Goal: Check status: Check status

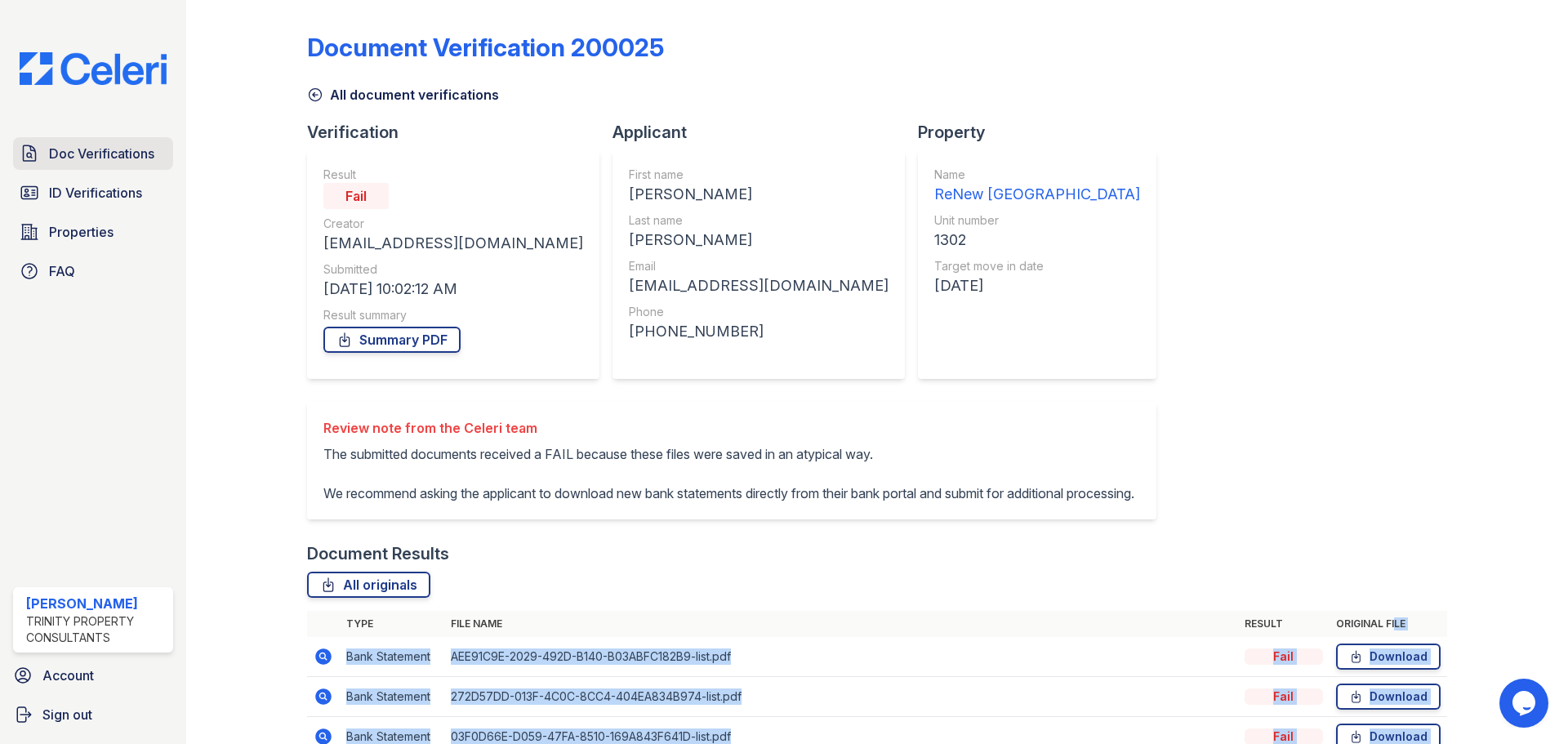
scroll to position [113, 0]
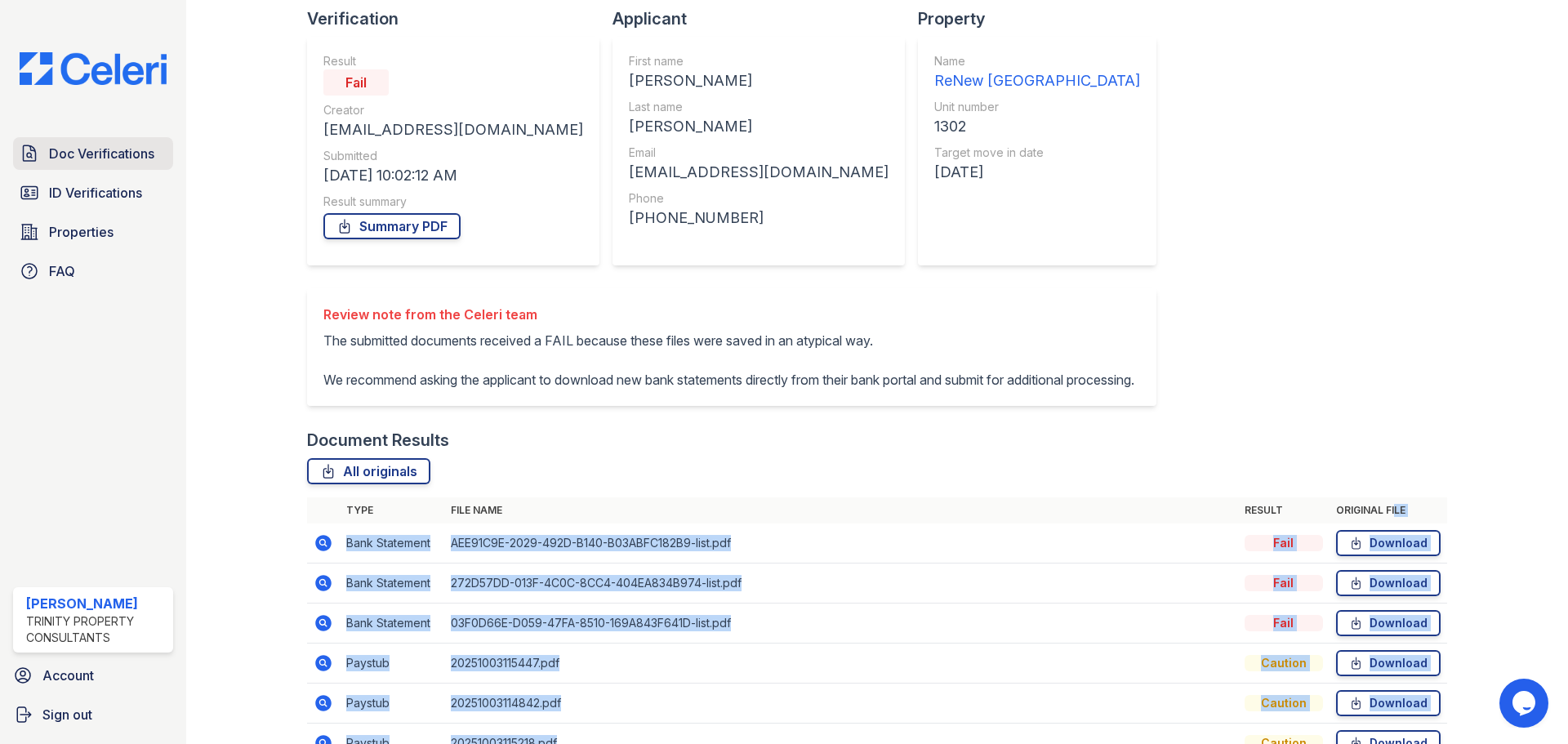
click at [87, 144] on span "Doc Verifications" at bounding box center [102, 154] width 105 height 19
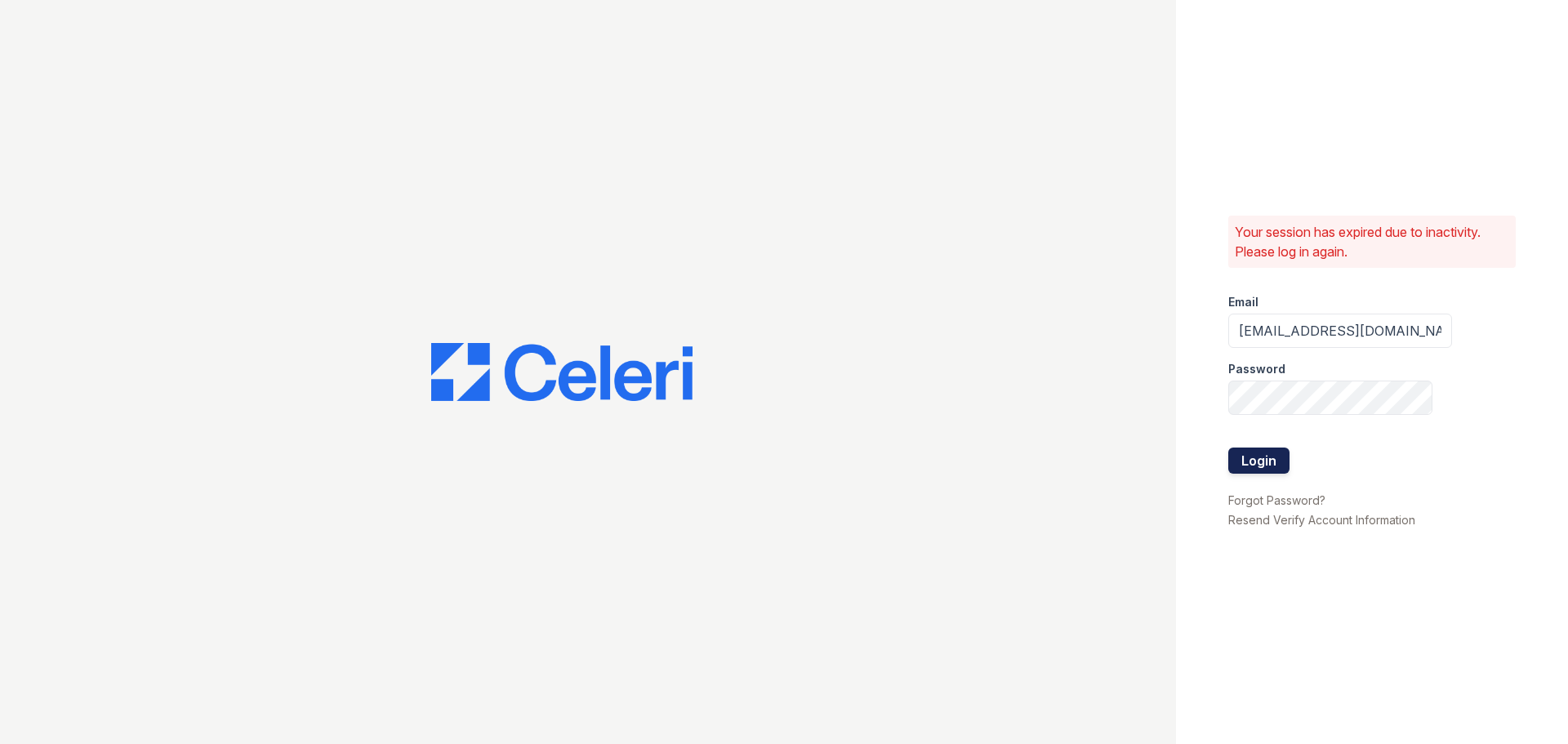
click at [1271, 470] on button "Login" at bounding box center [1259, 460] width 61 height 26
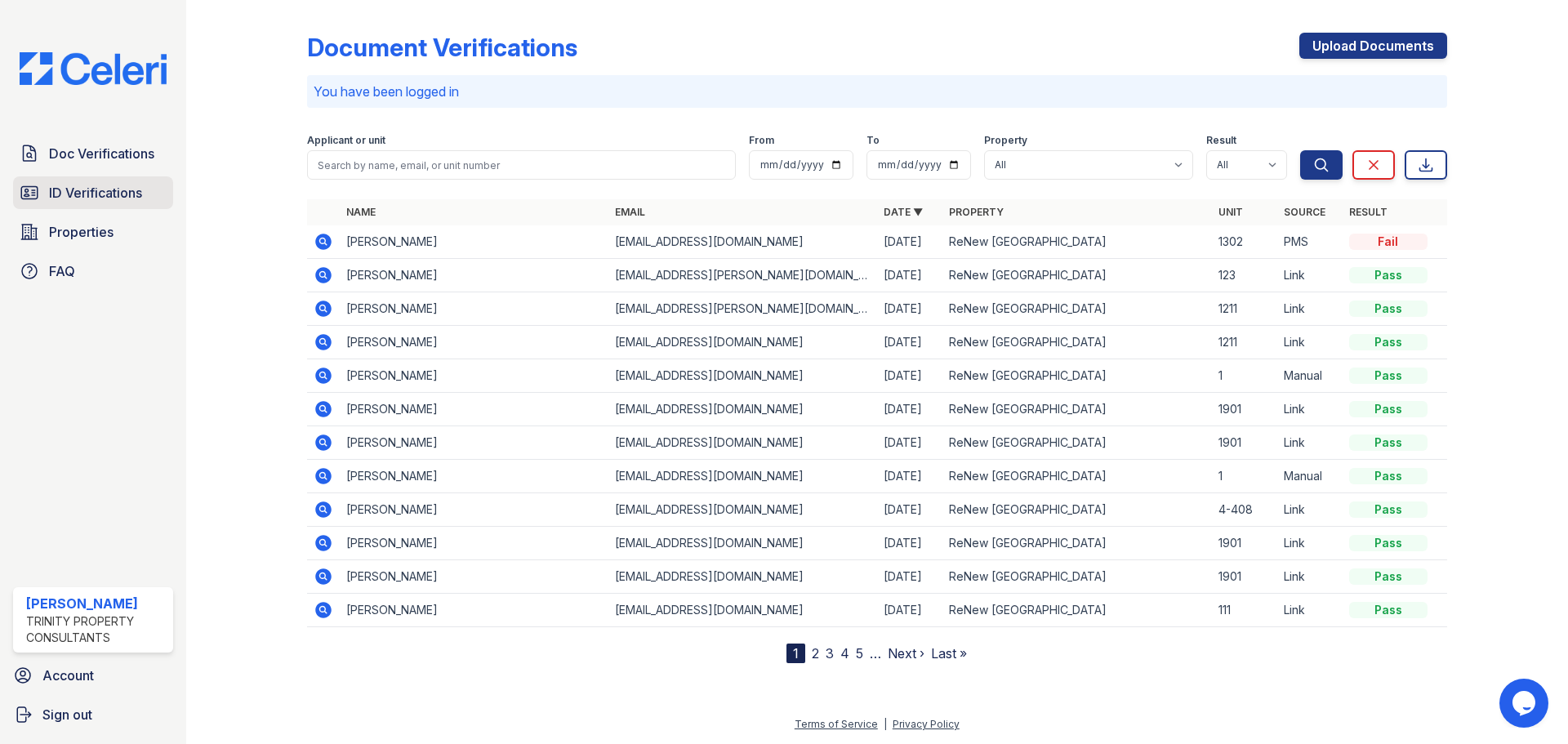
click at [48, 185] on link "ID Verifications" at bounding box center [94, 193] width 160 height 33
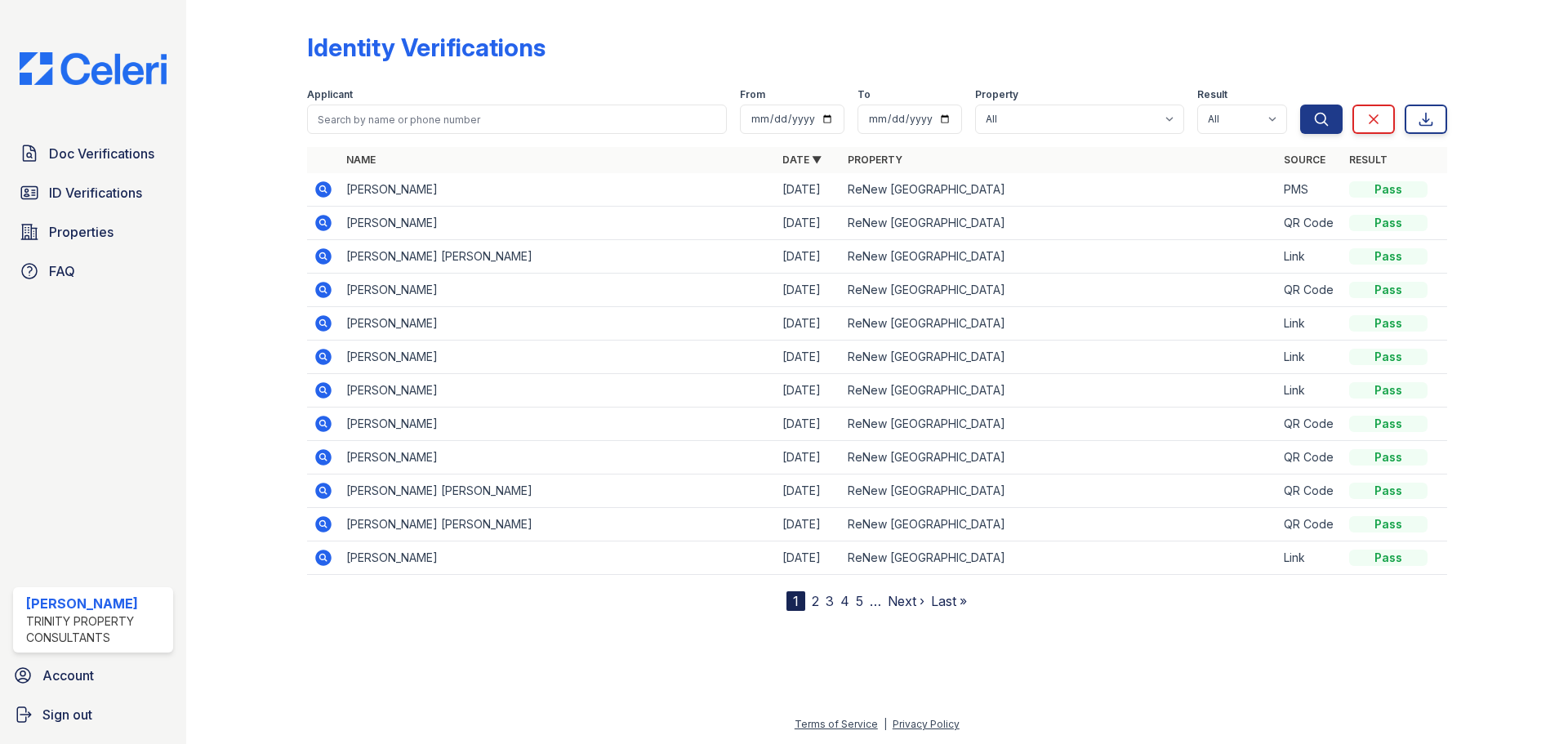
click at [319, 189] on icon at bounding box center [323, 189] width 19 height 19
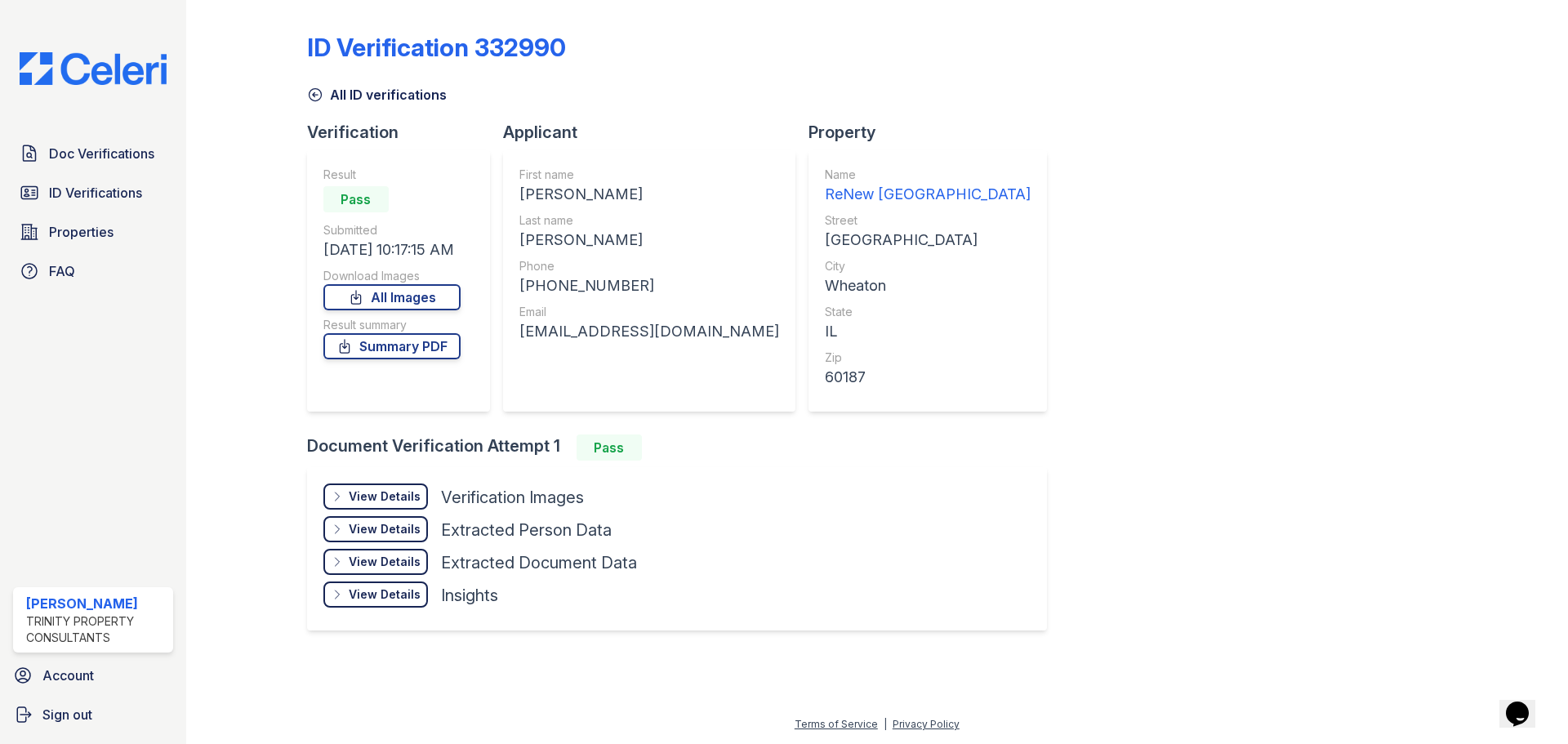
click at [398, 495] on div "View Details" at bounding box center [385, 496] width 72 height 16
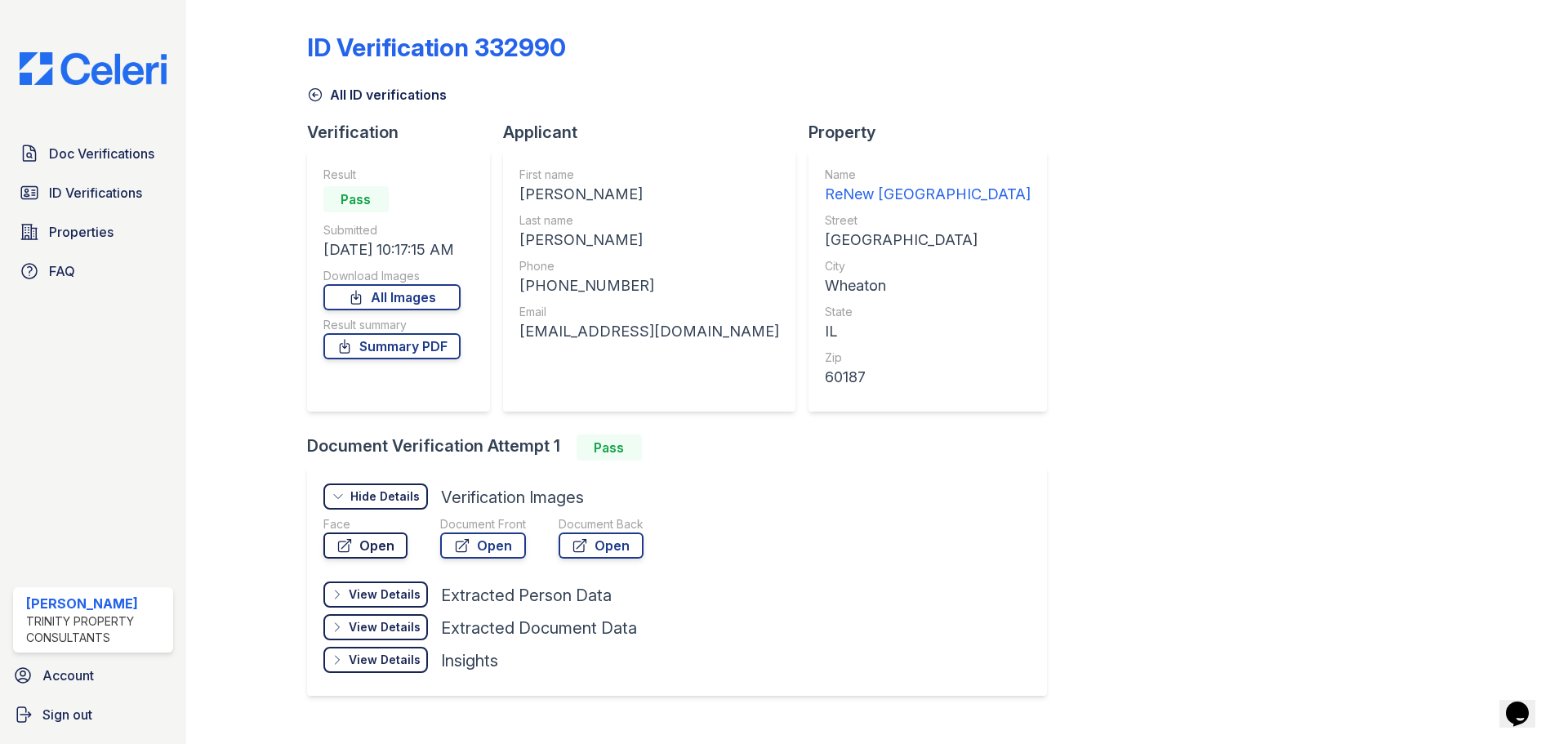
click at [386, 542] on link "Open" at bounding box center [365, 545] width 84 height 26
click at [483, 542] on link "Open" at bounding box center [482, 545] width 86 height 26
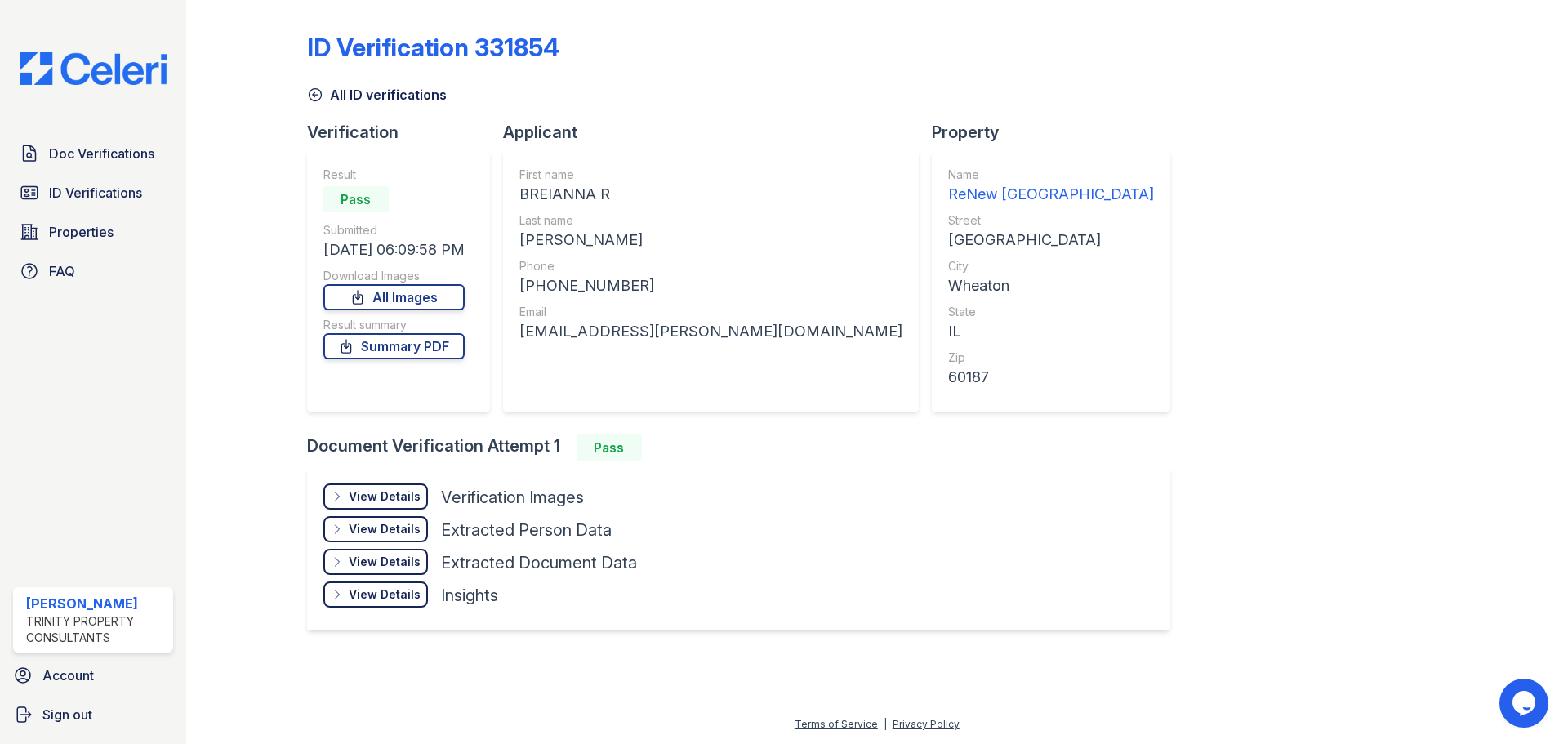
click at [396, 498] on div "View Details" at bounding box center [385, 496] width 72 height 16
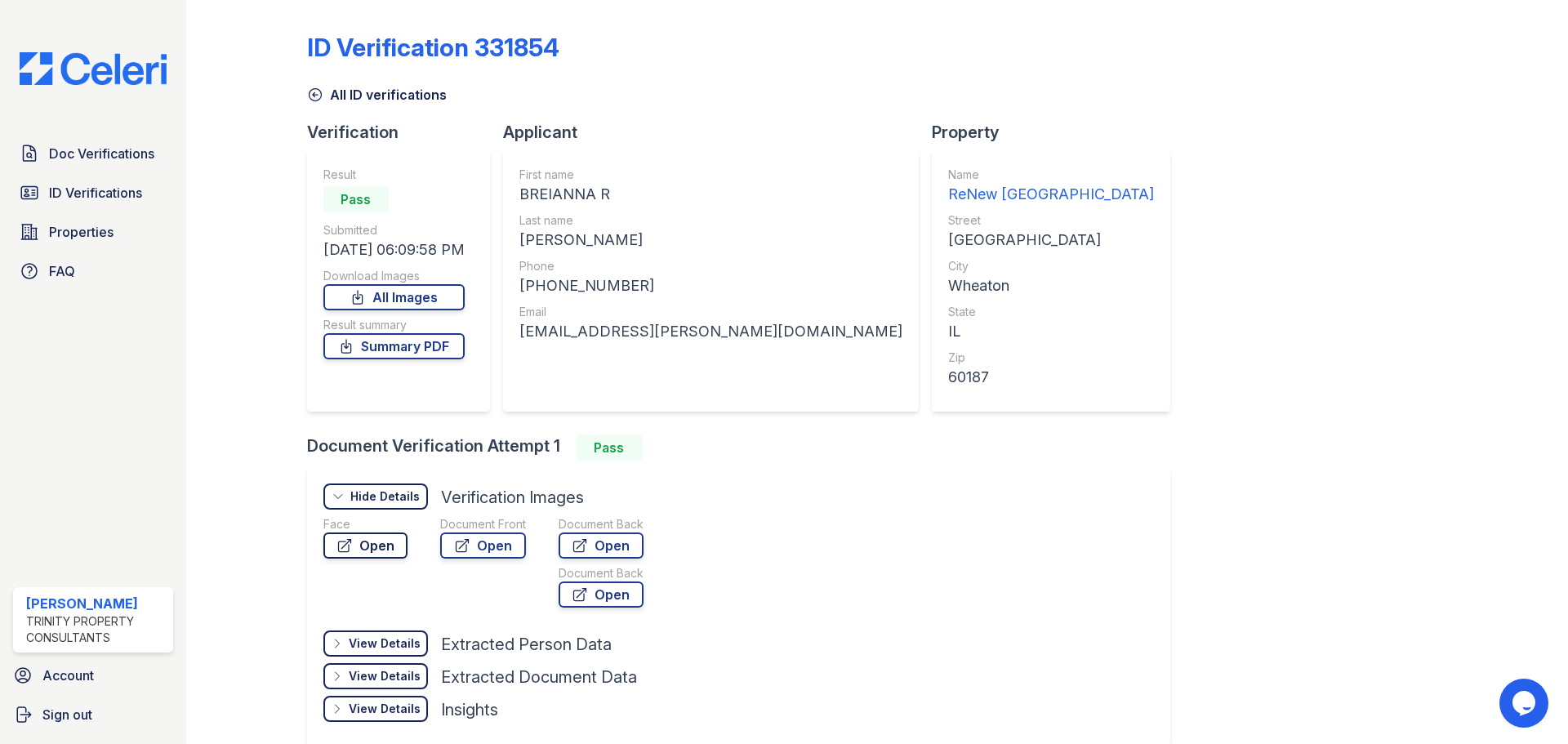
click at [382, 549] on link "Open" at bounding box center [365, 545] width 84 height 26
click at [318, 95] on icon at bounding box center [315, 95] width 16 height 16
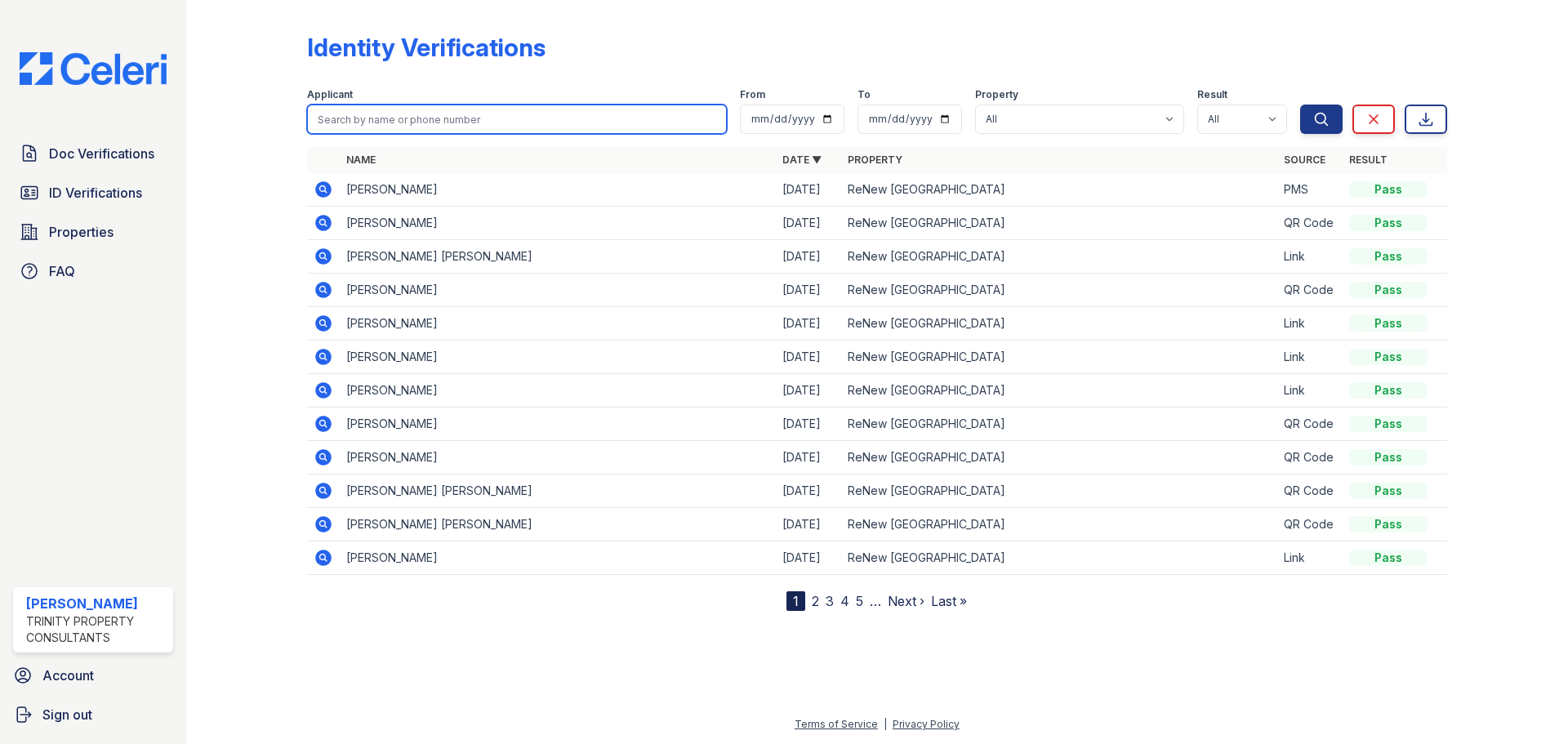
click at [341, 120] on input "search" at bounding box center [517, 119] width 420 height 29
type input "alexis gestaut"
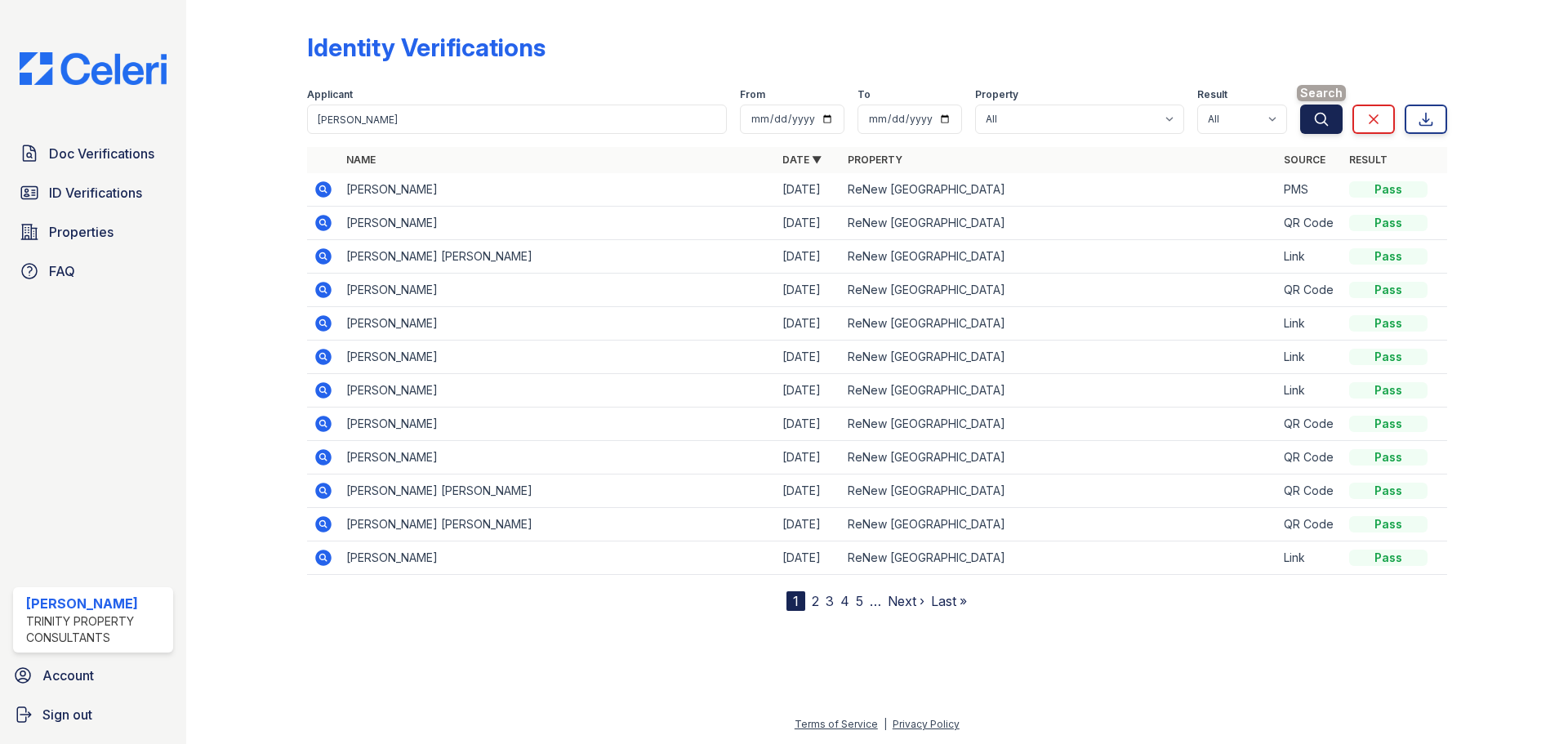
click at [1318, 118] on icon "submit" at bounding box center [1321, 119] width 16 height 16
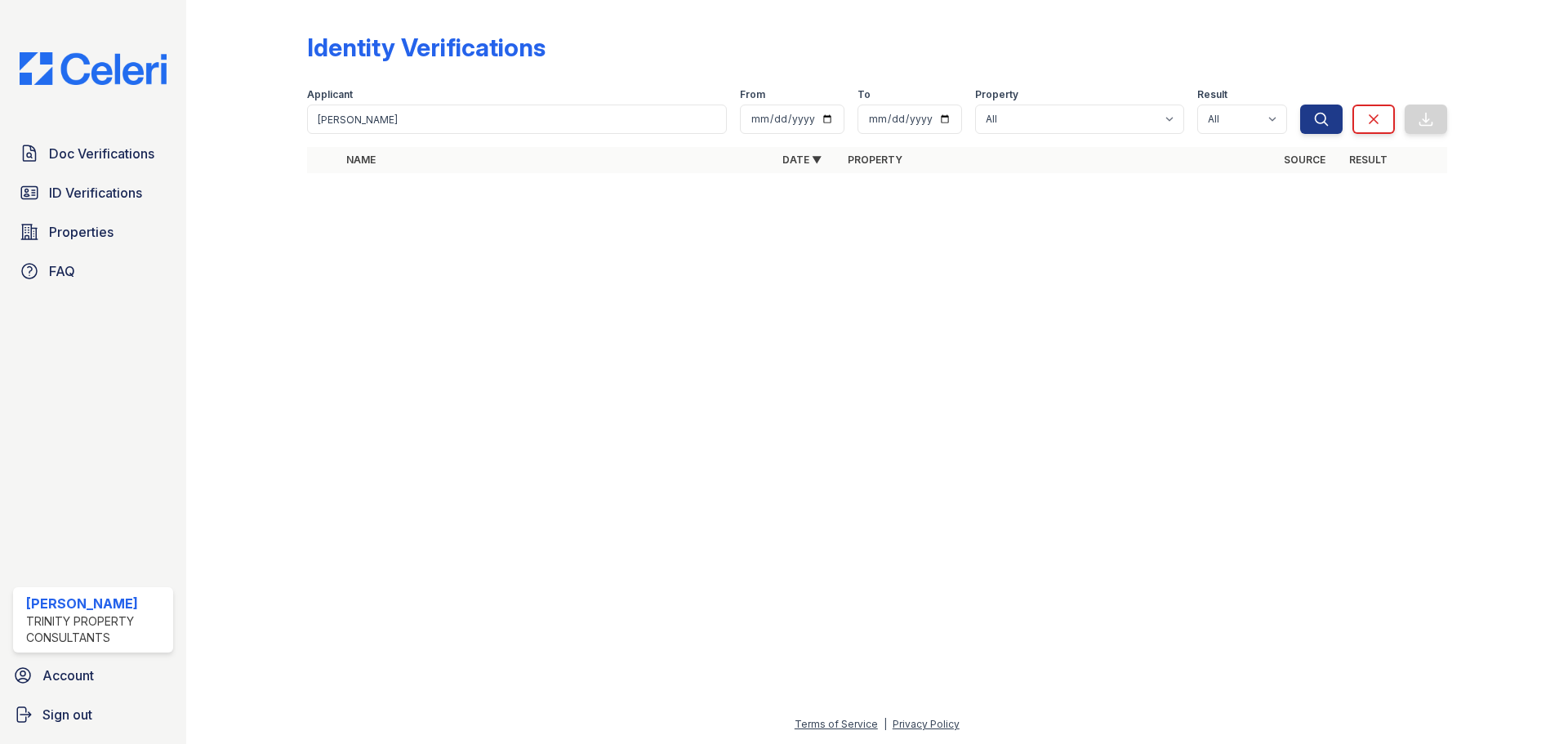
drag, startPoint x: 538, startPoint y: 102, endPoint x: 463, endPoint y: 109, distance: 75.3
click at [463, 109] on form "Applicant alexis gestaut From To Property All ReNew Wheaton Center Result All P…" at bounding box center [878, 108] width 1141 height 66
drag, startPoint x: 443, startPoint y: 122, endPoint x: 347, endPoint y: 120, distance: 96.0
click at [347, 120] on input "alexis gestaut" at bounding box center [517, 119] width 420 height 29
type input "alexis"
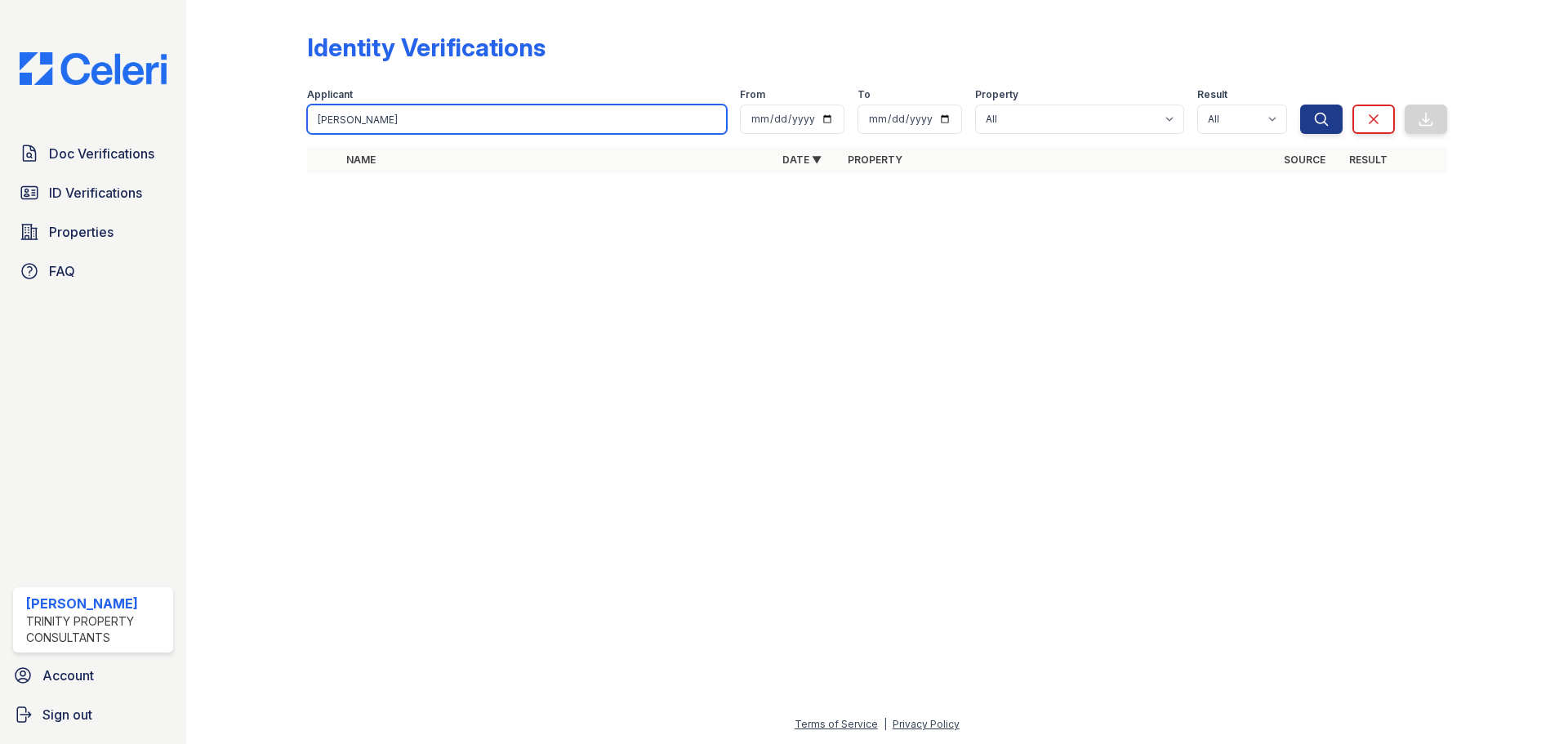
click at [1300, 104] on button "Search" at bounding box center [1321, 119] width 43 height 29
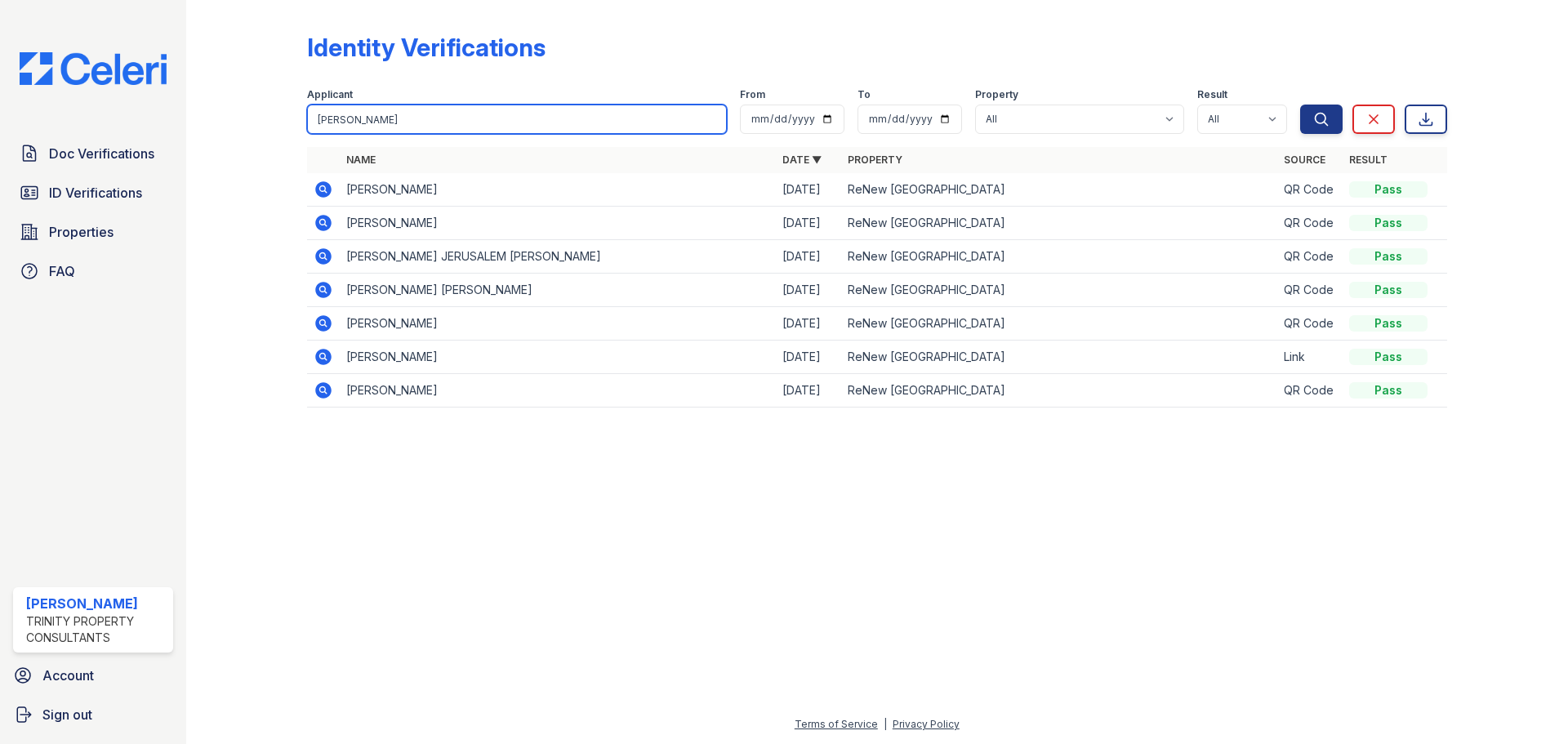
drag, startPoint x: 352, startPoint y: 116, endPoint x: 198, endPoint y: 98, distance: 155.0
click at [198, 98] on div "Identity Verifications Filter Applicant alexis From To Property All ReNew Wheat…" at bounding box center [878, 372] width 1382 height 744
type input "gestaut"
click at [1300, 104] on button "Search" at bounding box center [1321, 119] width 43 height 29
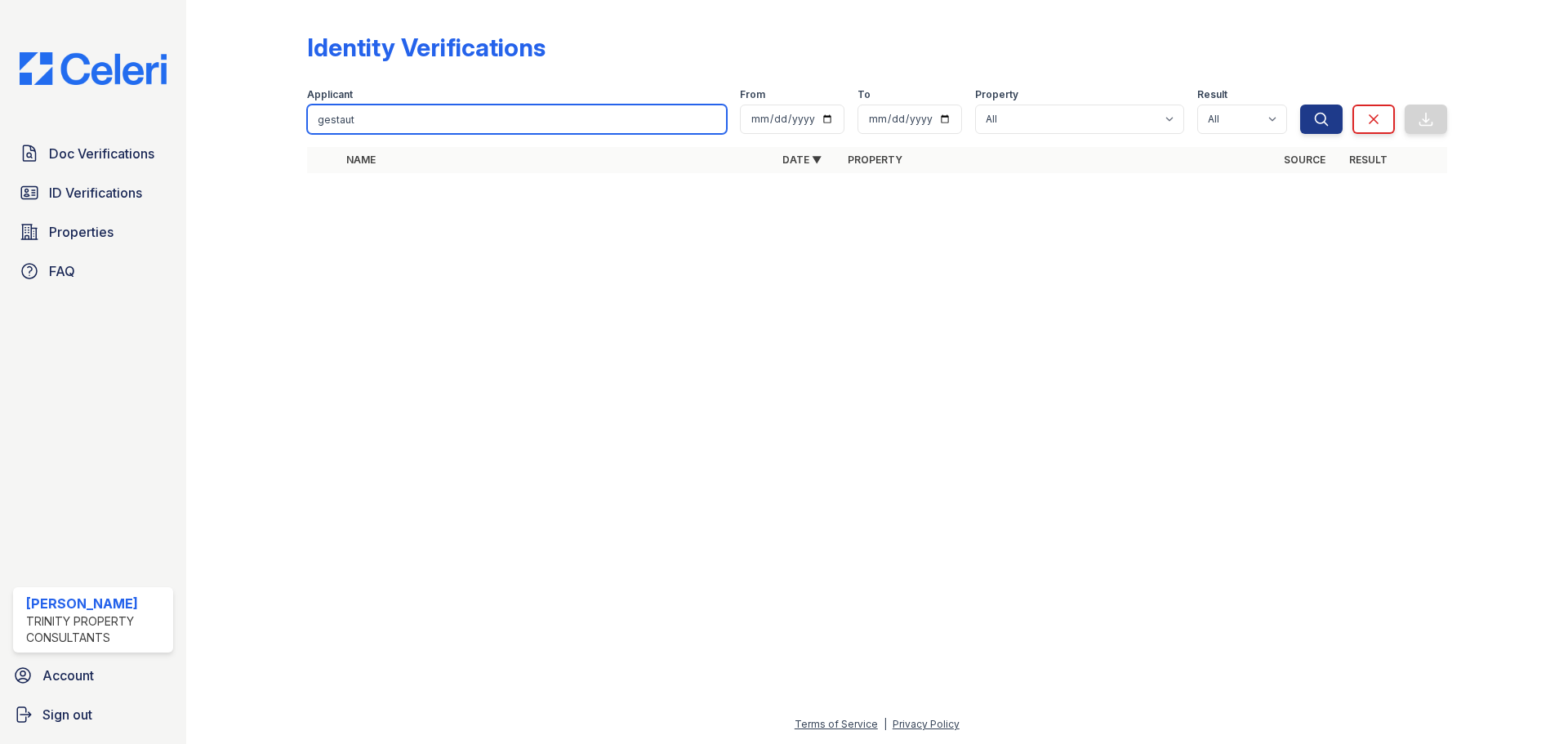
drag, startPoint x: 307, startPoint y: 116, endPoint x: 252, endPoint y: 114, distance: 55.0
click at [266, 114] on div "Identity Verifications Filter Applicant gestaut From To Property All ReNew Whea…" at bounding box center [878, 107] width 1330 height 215
type input "t"
click at [235, 122] on div "Identity Verifications Filter Applicant t From To Property All ReNew Wheaton Ce…" at bounding box center [878, 107] width 1330 height 215
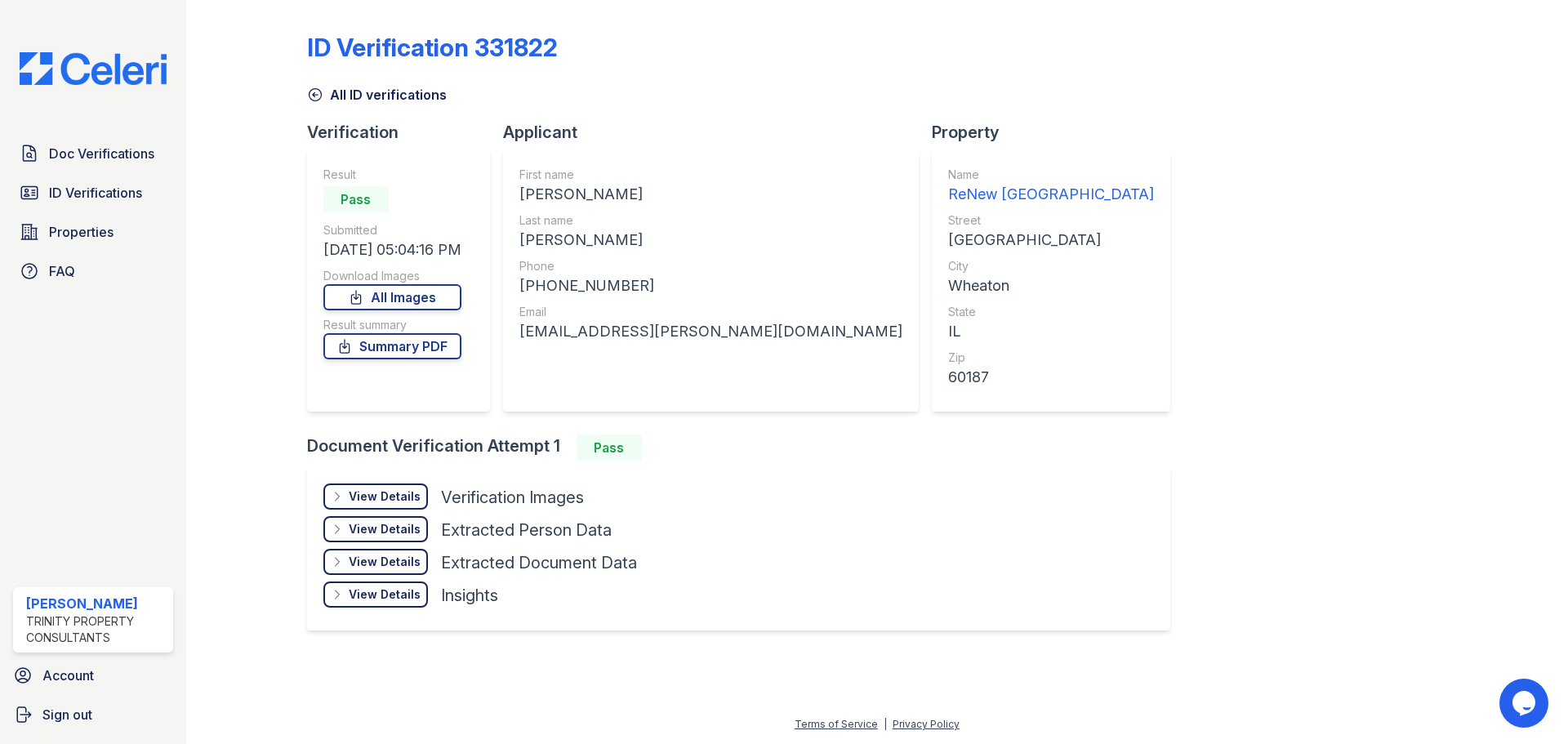
click at [378, 483] on div "View Details Details" at bounding box center [376, 496] width 104 height 26
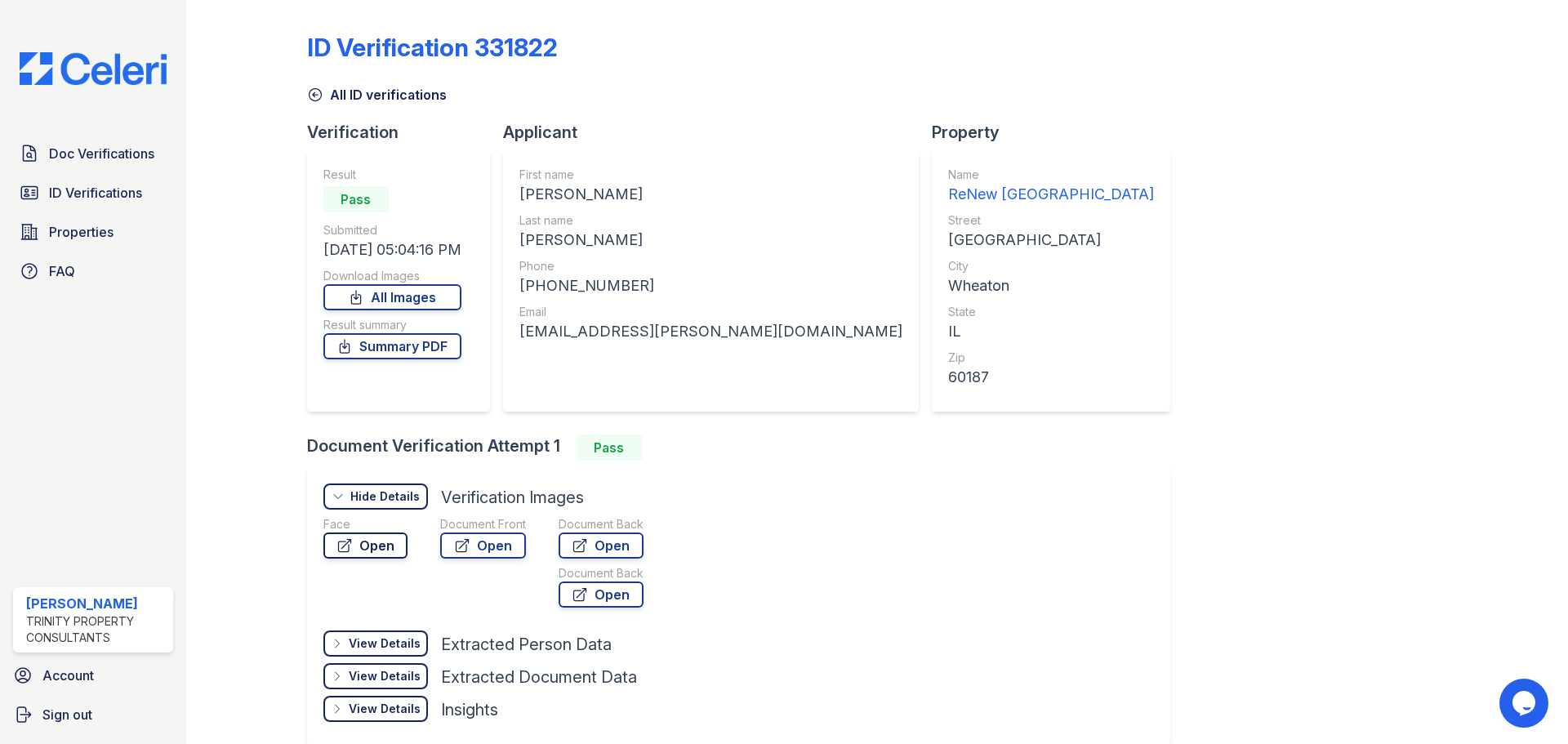
click at [360, 540] on link "Open" at bounding box center [365, 545] width 84 height 26
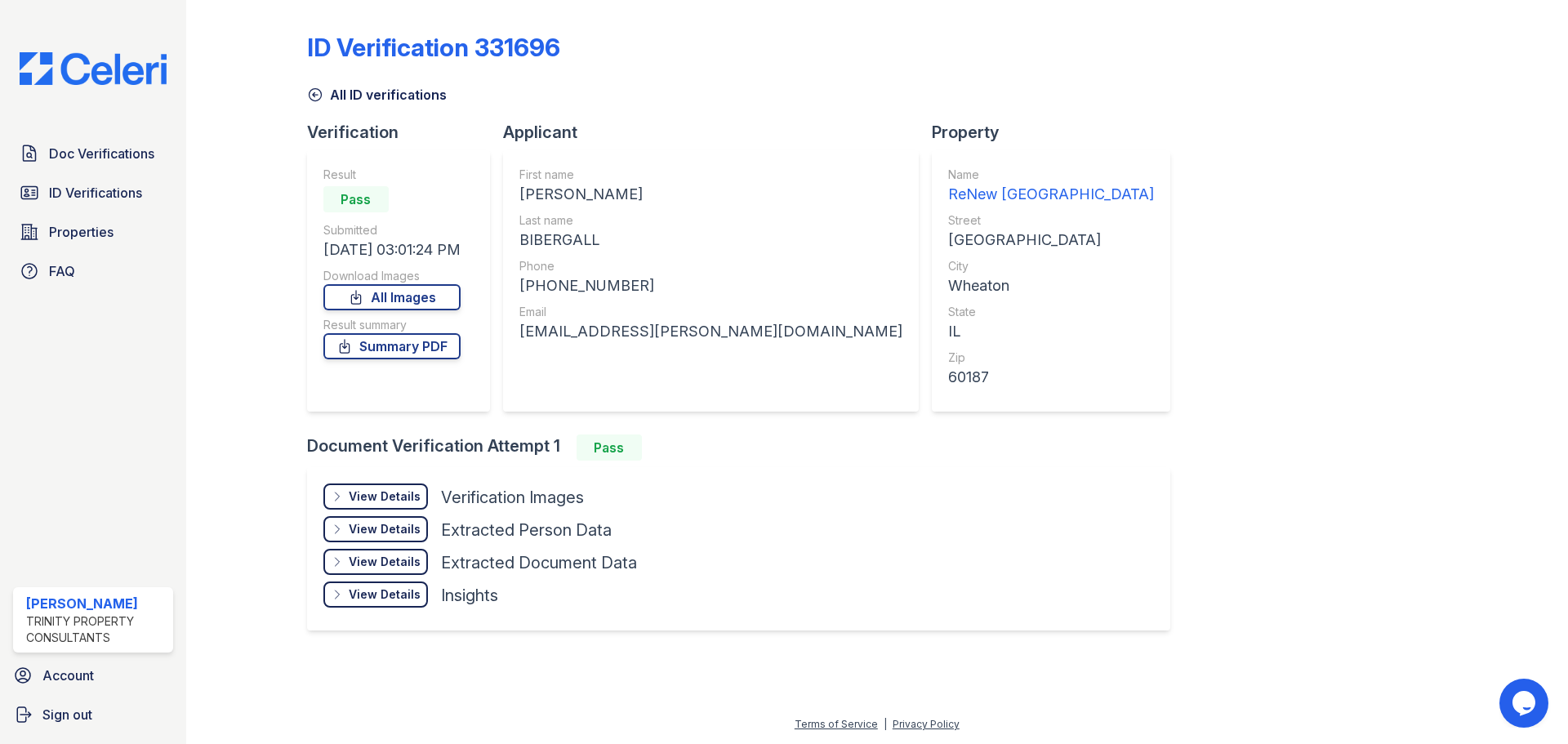
click at [354, 487] on div "View Details Details" at bounding box center [376, 496] width 104 height 26
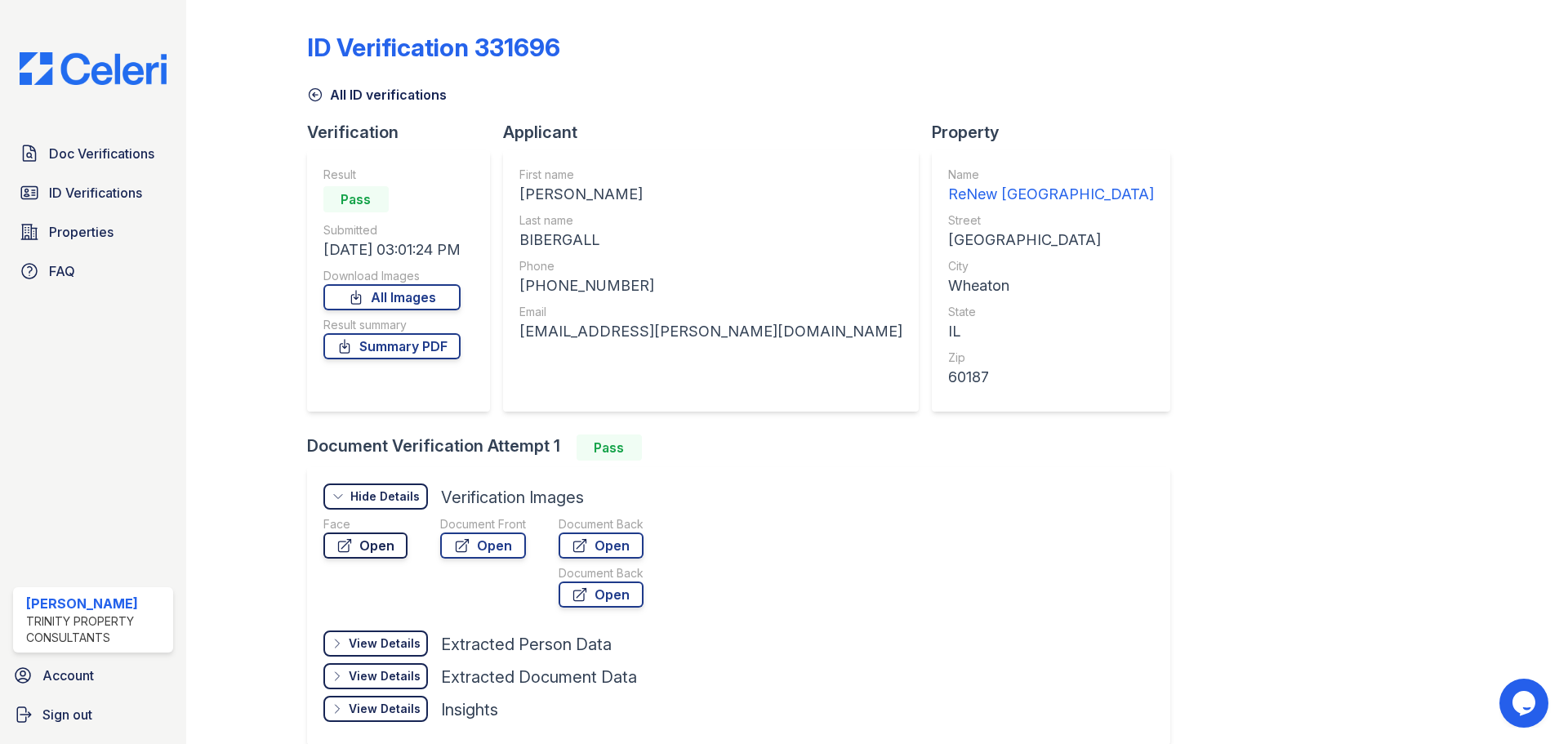
click at [386, 546] on link "Open" at bounding box center [365, 545] width 84 height 26
